Goal: Transaction & Acquisition: Obtain resource

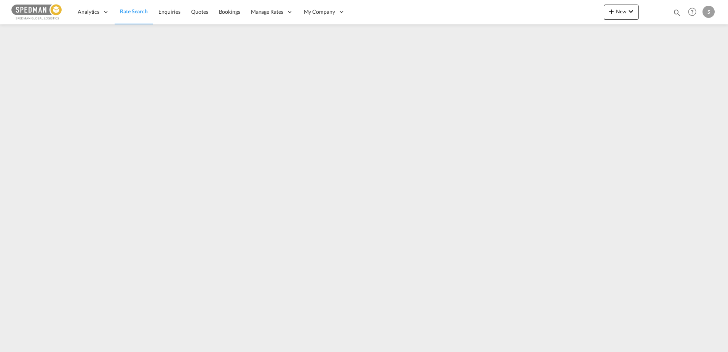
click at [136, 11] on span "Rate Search" at bounding box center [134, 11] width 28 height 6
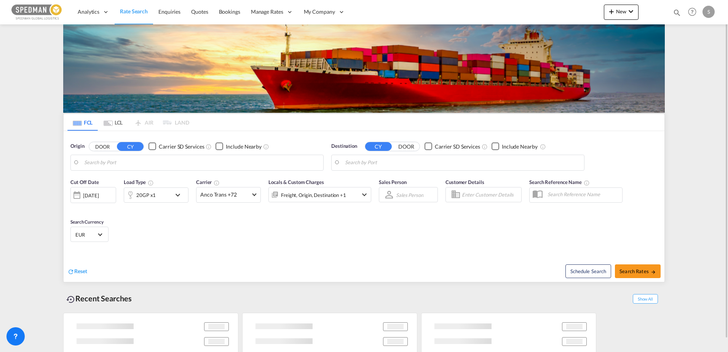
type input "Alesund ([GEOGRAPHIC_DATA]), NOAES"
type input "[GEOGRAPHIC_DATA], [GEOGRAPHIC_DATA]"
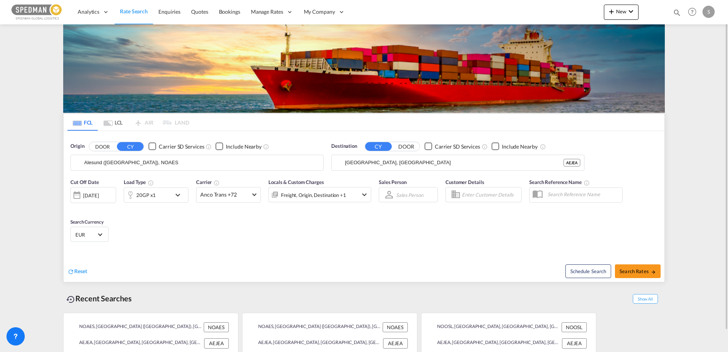
click at [108, 162] on input "Alesund ([GEOGRAPHIC_DATA]), NOAES" at bounding box center [201, 162] width 235 height 11
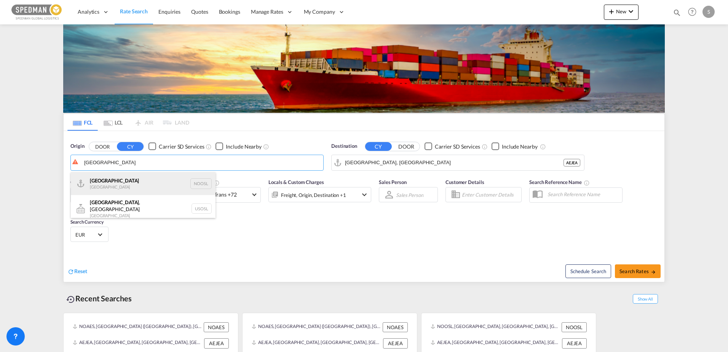
click at [107, 184] on div "[GEOGRAPHIC_DATA] [GEOGRAPHIC_DATA] NOOSL" at bounding box center [143, 183] width 145 height 23
type input "[GEOGRAPHIC_DATA], NOOSL"
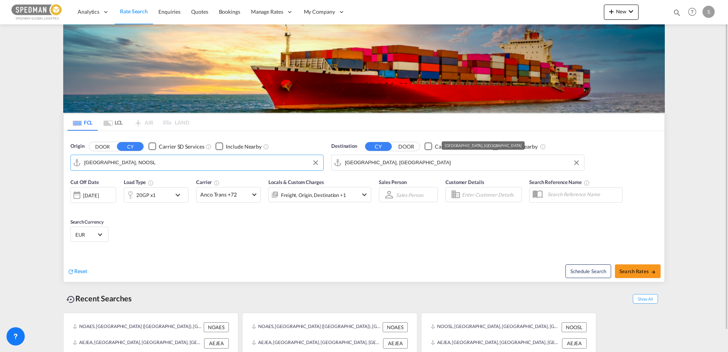
click at [372, 162] on input "[GEOGRAPHIC_DATA], [GEOGRAPHIC_DATA]" at bounding box center [462, 162] width 235 height 11
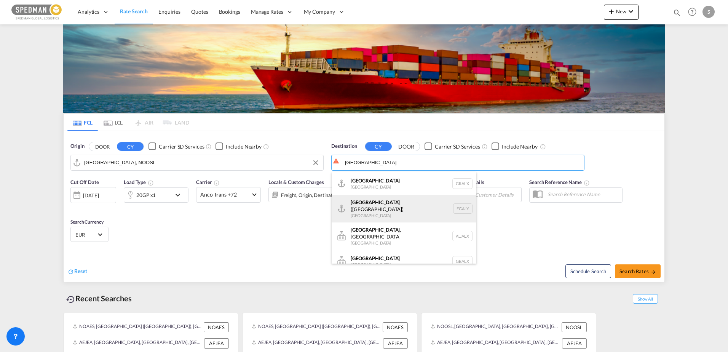
click at [364, 207] on div "Alexandria ([GEOGRAPHIC_DATA]) [GEOGRAPHIC_DATA] EGALY" at bounding box center [404, 208] width 145 height 27
type input "Alexandria ([GEOGRAPHIC_DATA]), EGALY"
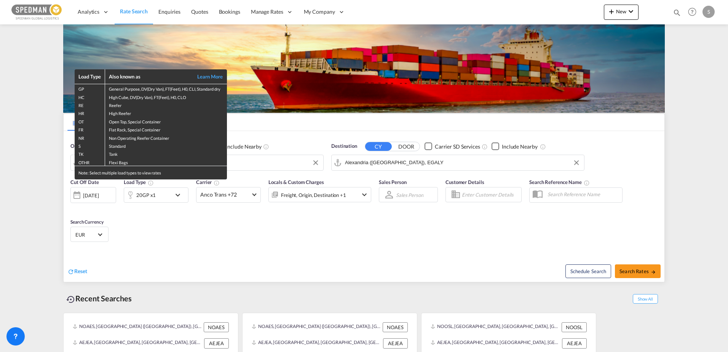
click at [142, 196] on div "Load Type Also known as Learn More GP General Purpose, DV(Dry Van), FT(Feet), H…" at bounding box center [364, 176] width 728 height 352
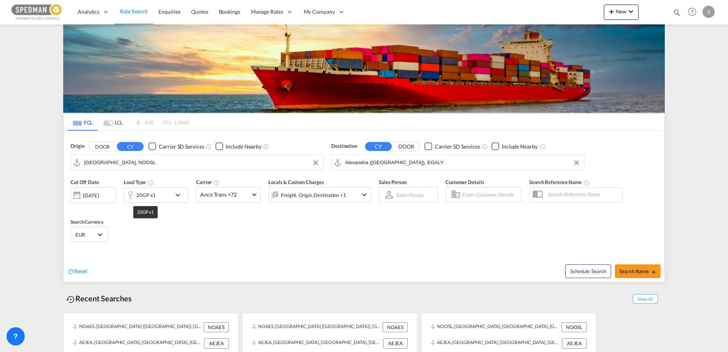
click at [142, 196] on div "20GP x1" at bounding box center [145, 195] width 19 height 11
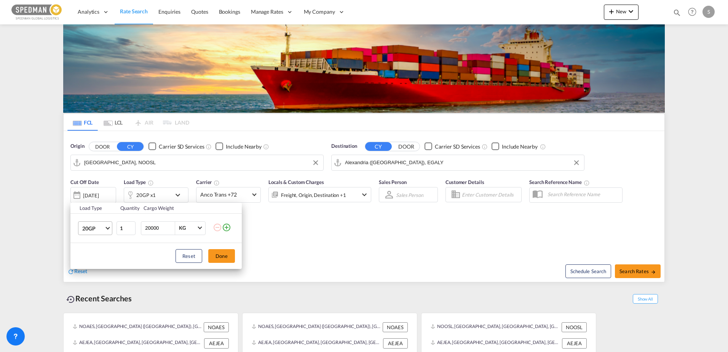
click at [100, 224] on md-select-value "20GP" at bounding box center [97, 228] width 30 height 13
click at [93, 247] on div "40GP" at bounding box center [88, 247] width 13 height 8
click at [231, 254] on button "Done" at bounding box center [221, 256] width 27 height 14
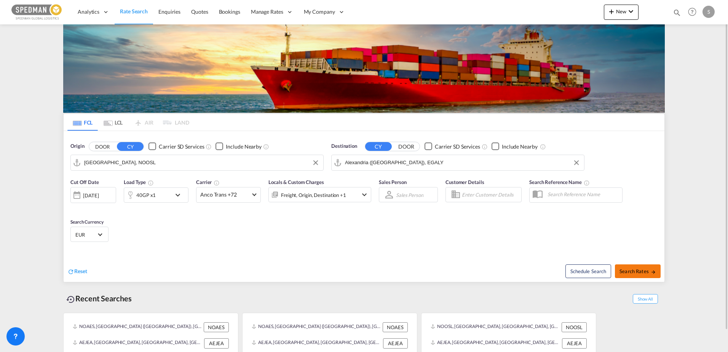
click at [648, 274] on button "Search Rates" at bounding box center [638, 271] width 46 height 14
type input "NOOSL to EGALY / [DATE]"
